Goal: Find specific page/section: Find specific page/section

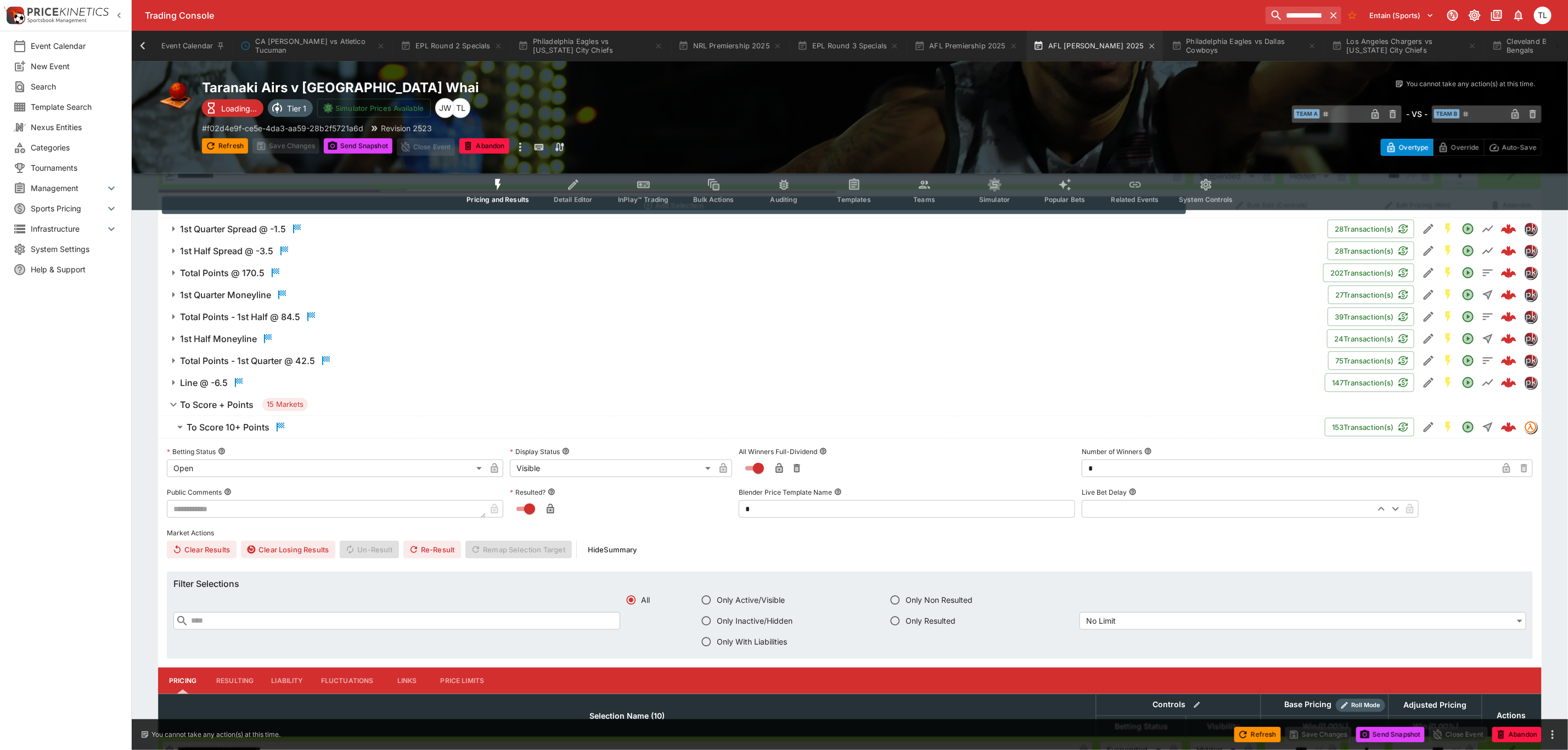
scroll to position [0, 687]
click at [140, 46] on icon at bounding box center [142, 46] width 15 height 15
click at [706, 58] on button "NRL Premiership 2025" at bounding box center [730, 46] width 117 height 30
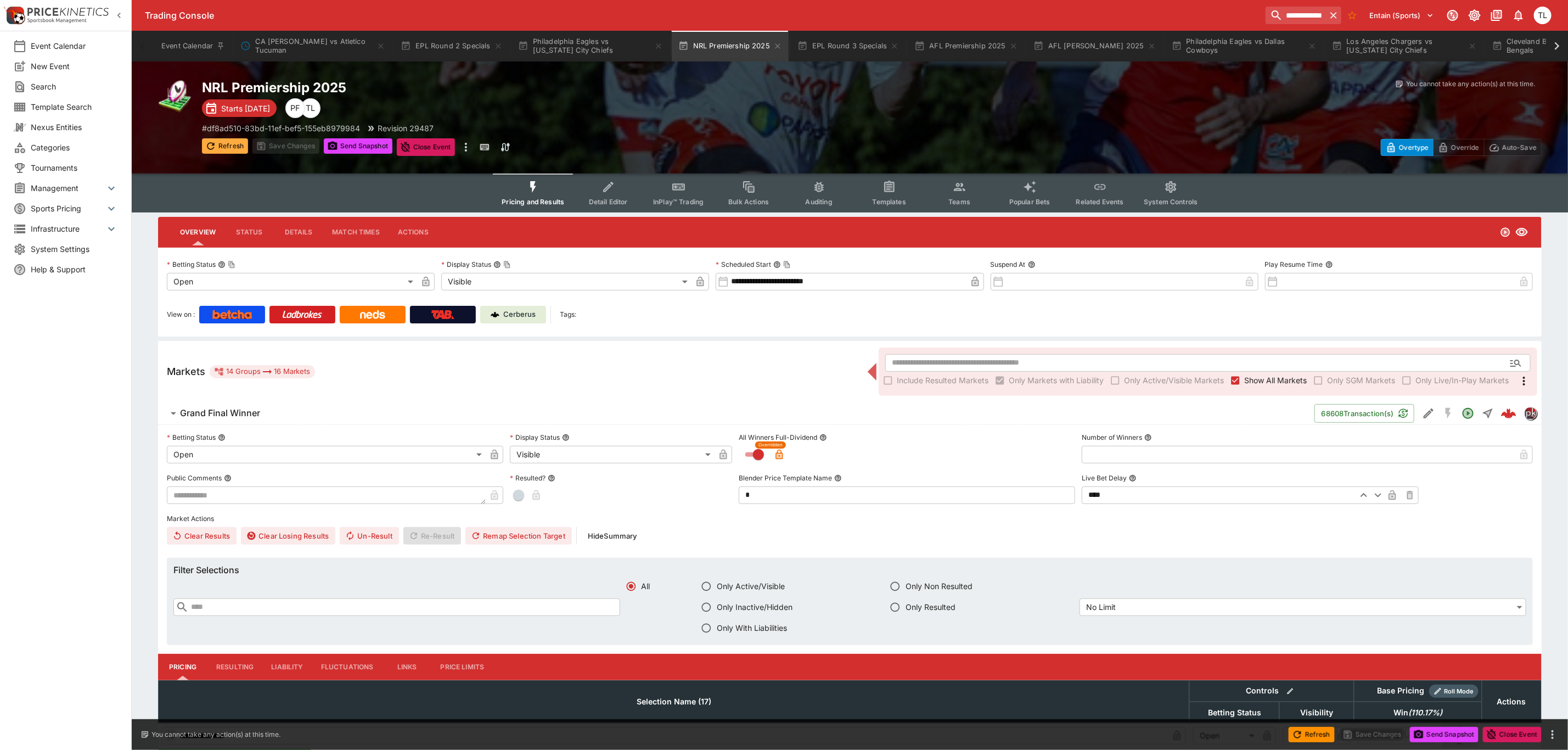
click at [236, 149] on button "Refresh" at bounding box center [225, 145] width 46 height 15
click at [236, 149] on span "Refresh" at bounding box center [225, 145] width 46 height 11
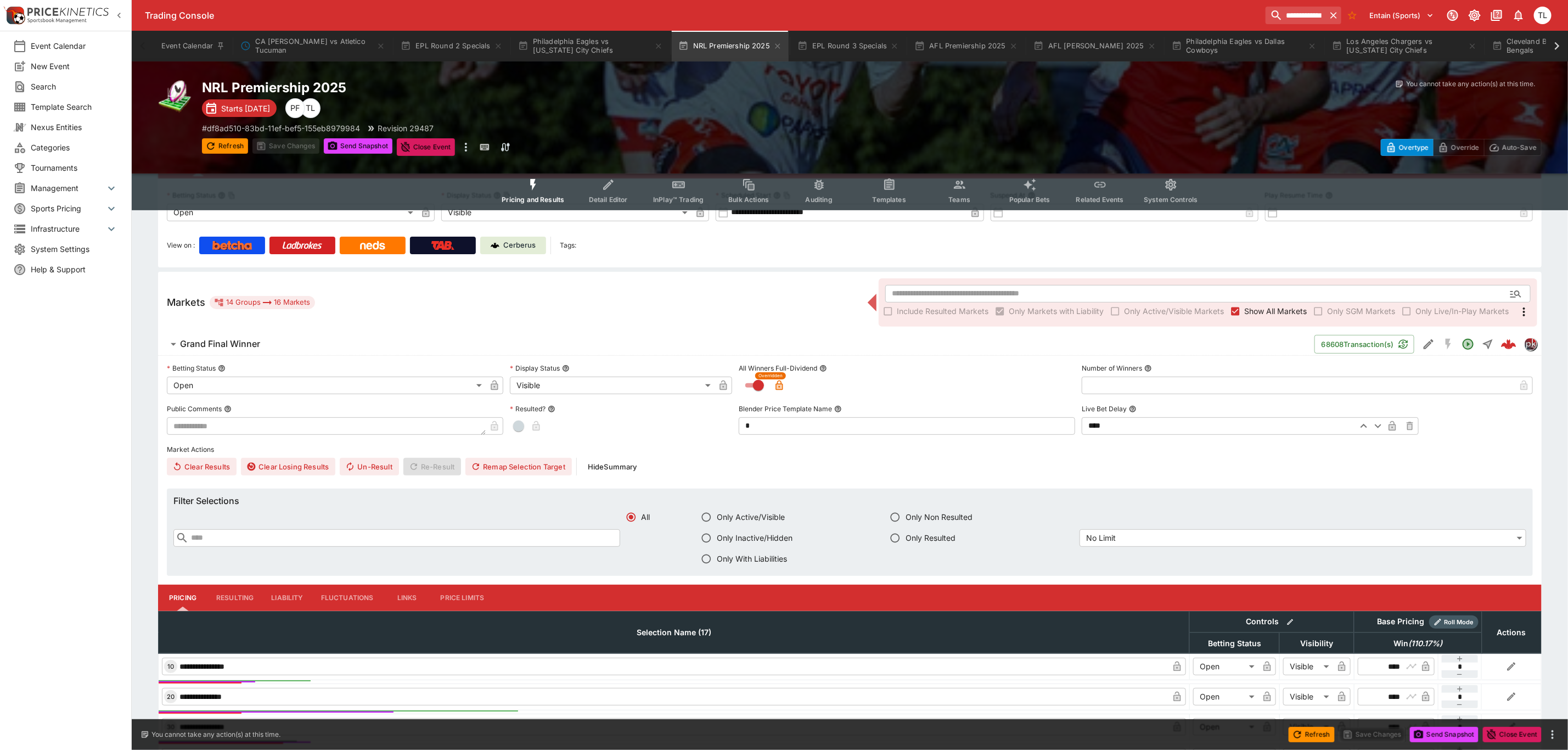
scroll to position [164, 0]
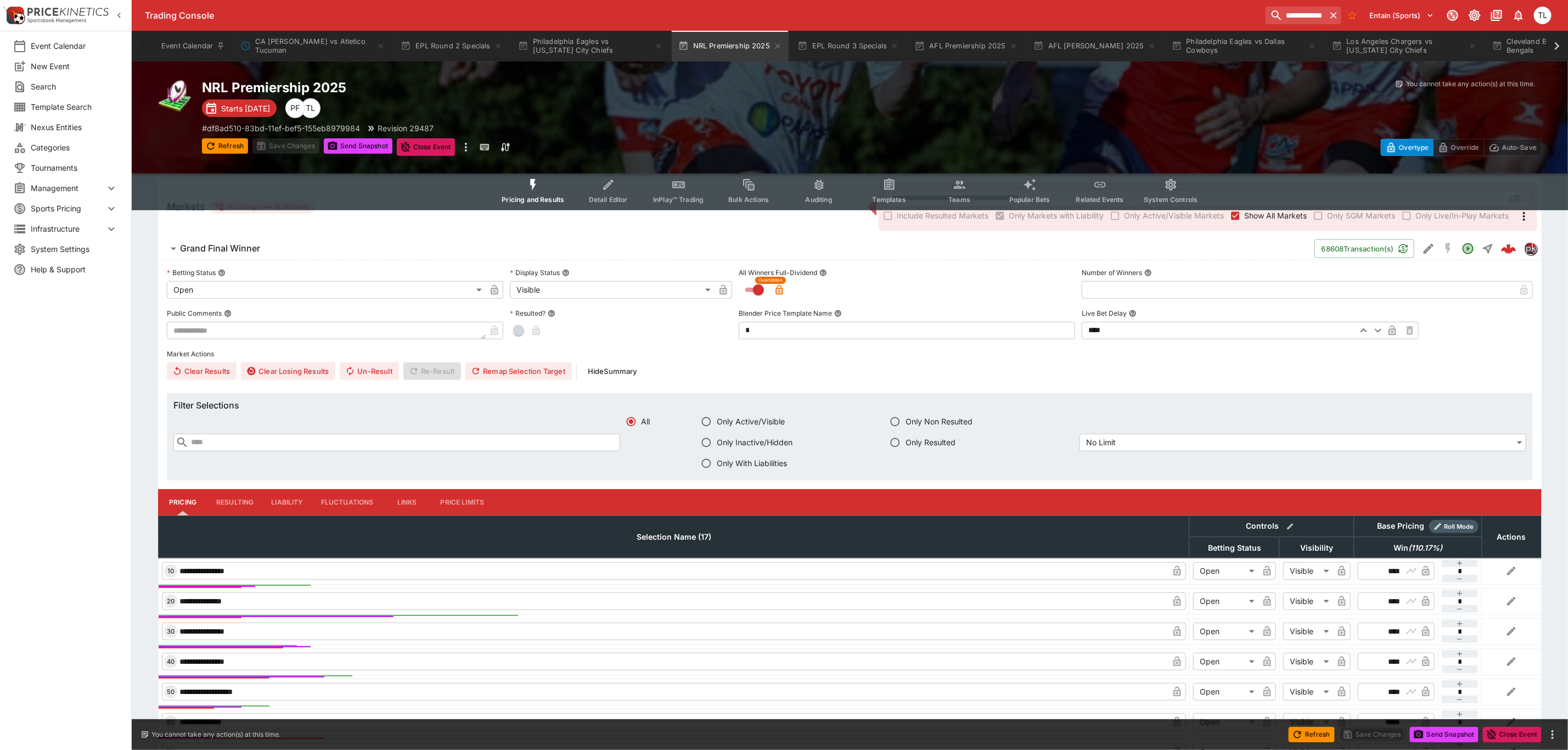
click at [287, 508] on button "Liability" at bounding box center [287, 502] width 49 height 26
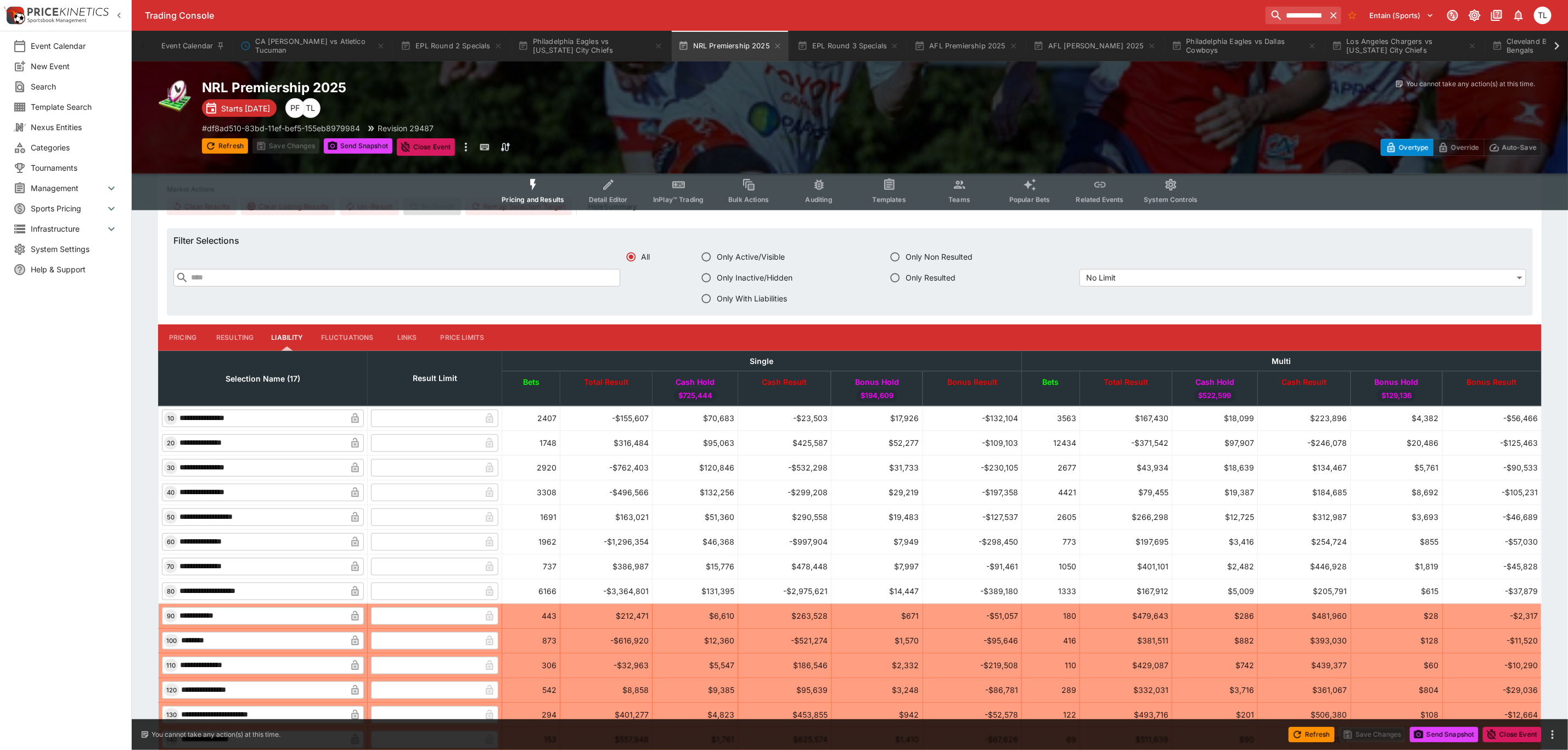
scroll to position [412, 0]
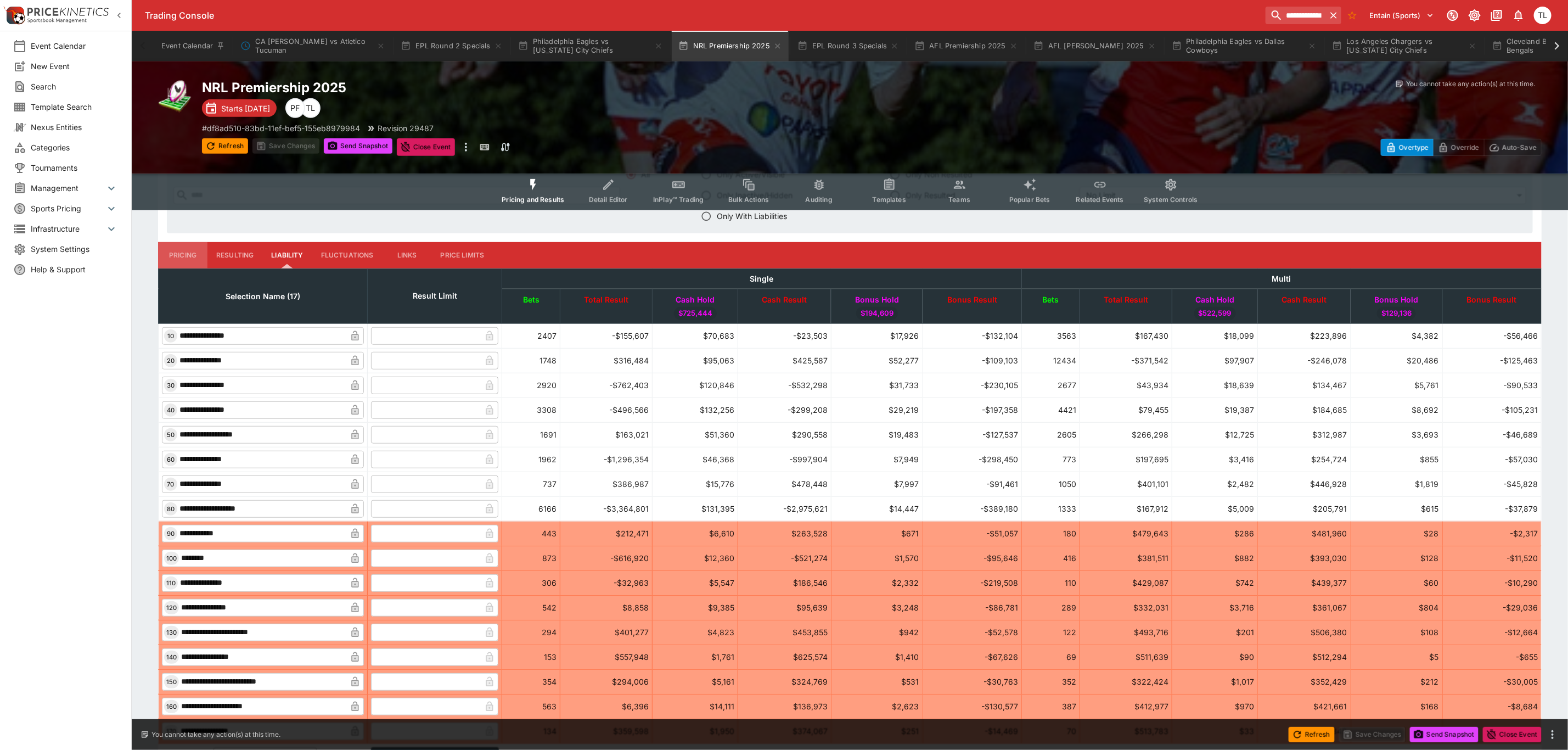
click at [175, 255] on button "Pricing" at bounding box center [183, 255] width 49 height 26
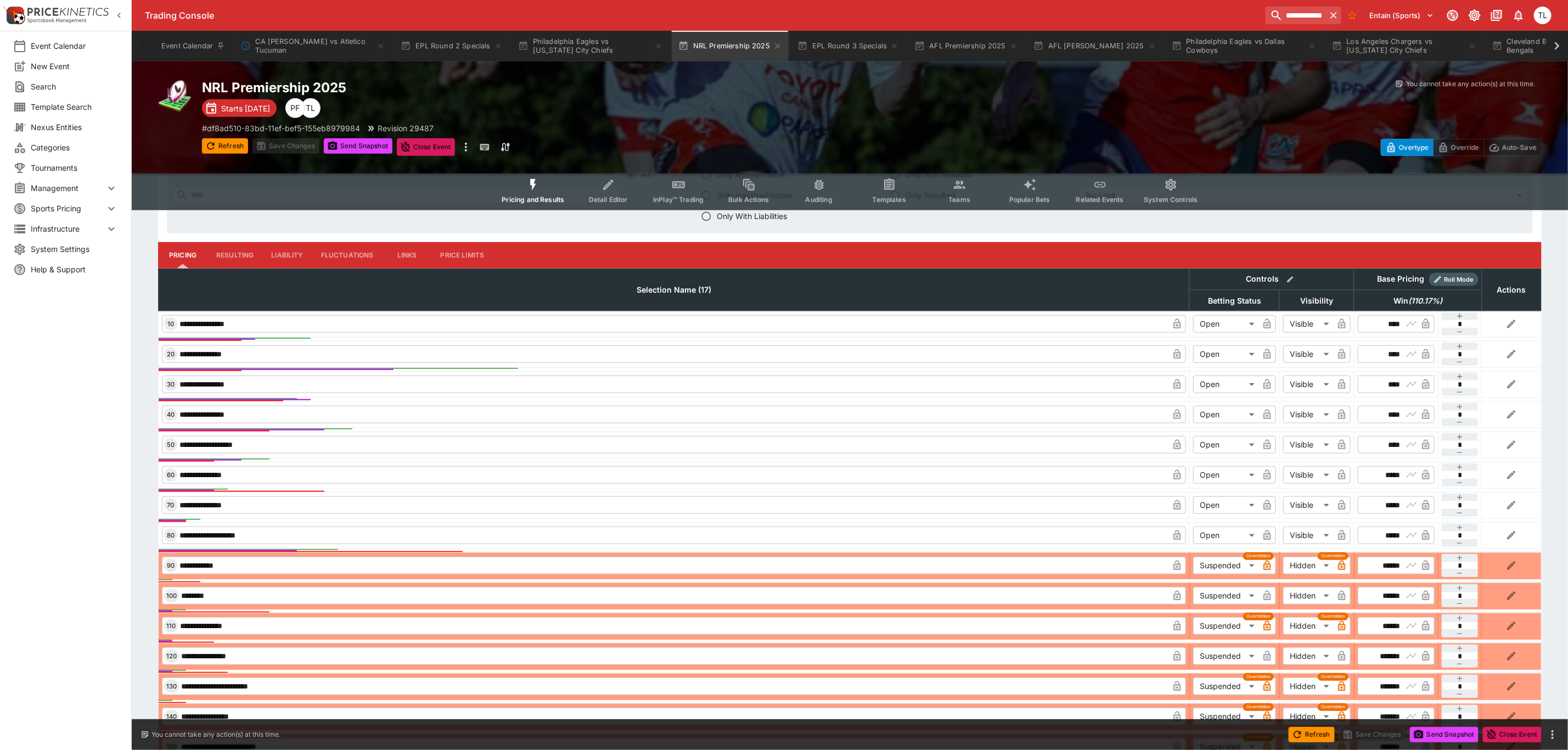
click at [276, 254] on button "Liability" at bounding box center [287, 255] width 49 height 26
